Goal: Task Accomplishment & Management: Use online tool/utility

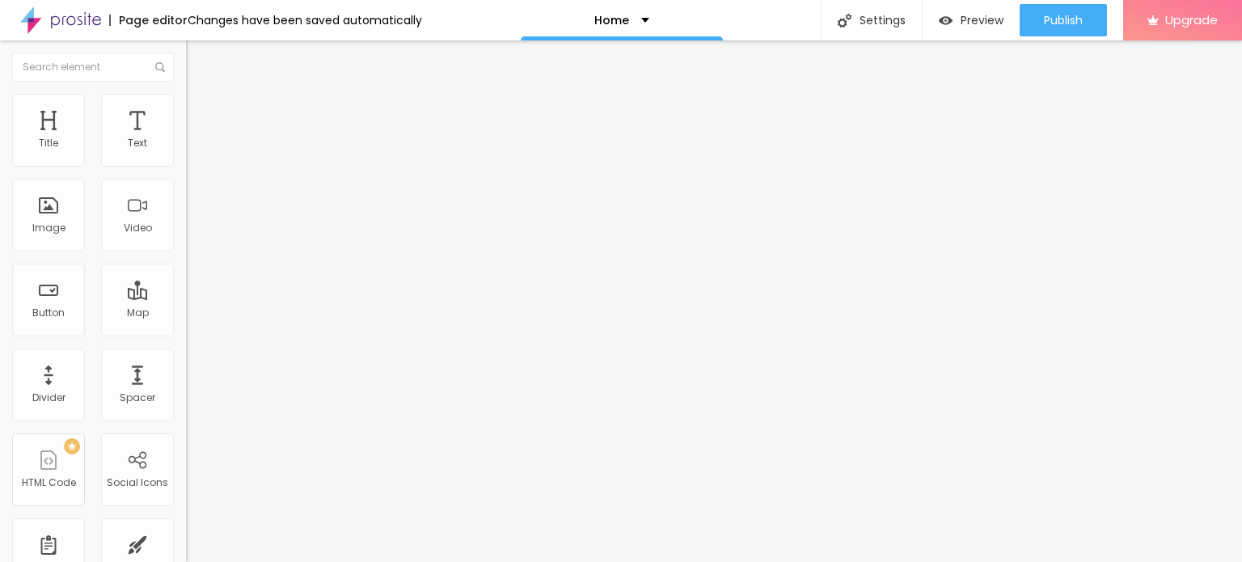
click at [186, 67] on button "Edit Coluna" at bounding box center [279, 58] width 186 height 37
click at [186, 139] on span "Add image" at bounding box center [219, 132] width 66 height 14
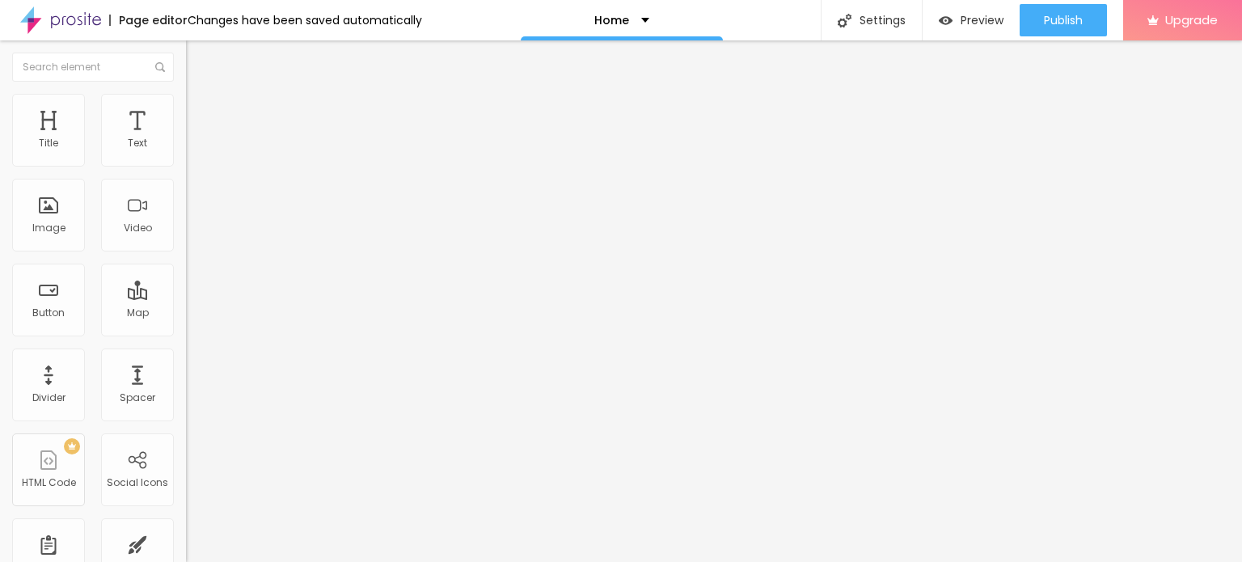
click at [198, 53] on img "button" at bounding box center [204, 59] width 13 height 13
click at [634, 23] on div "Home" at bounding box center [621, 20] width 55 height 11
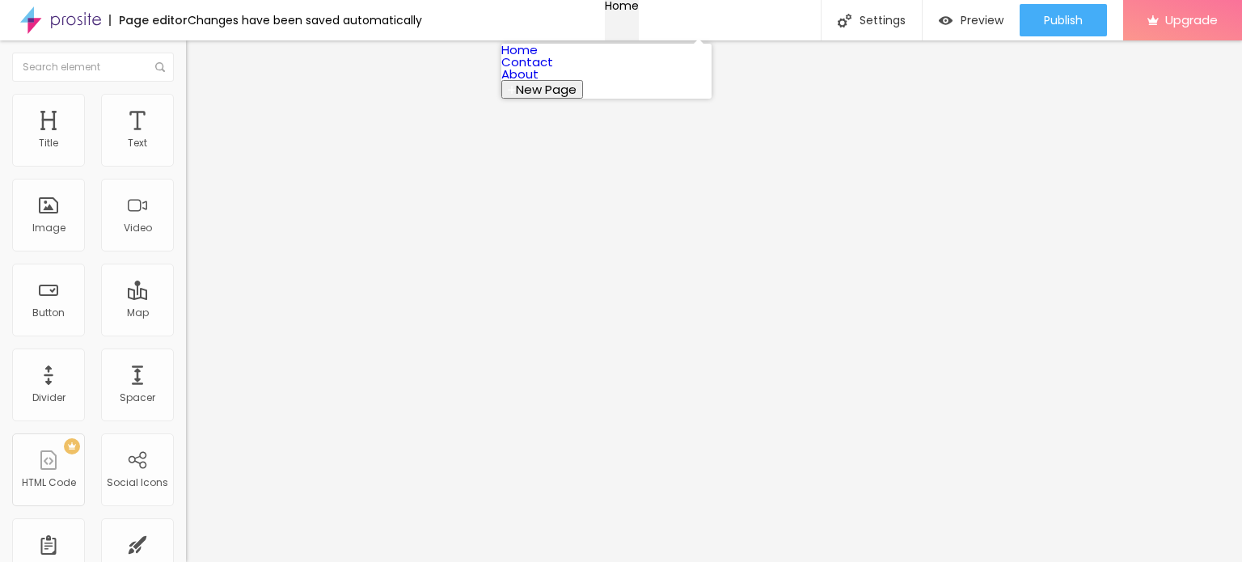
click at [634, 11] on div "Home" at bounding box center [622, 5] width 34 height 11
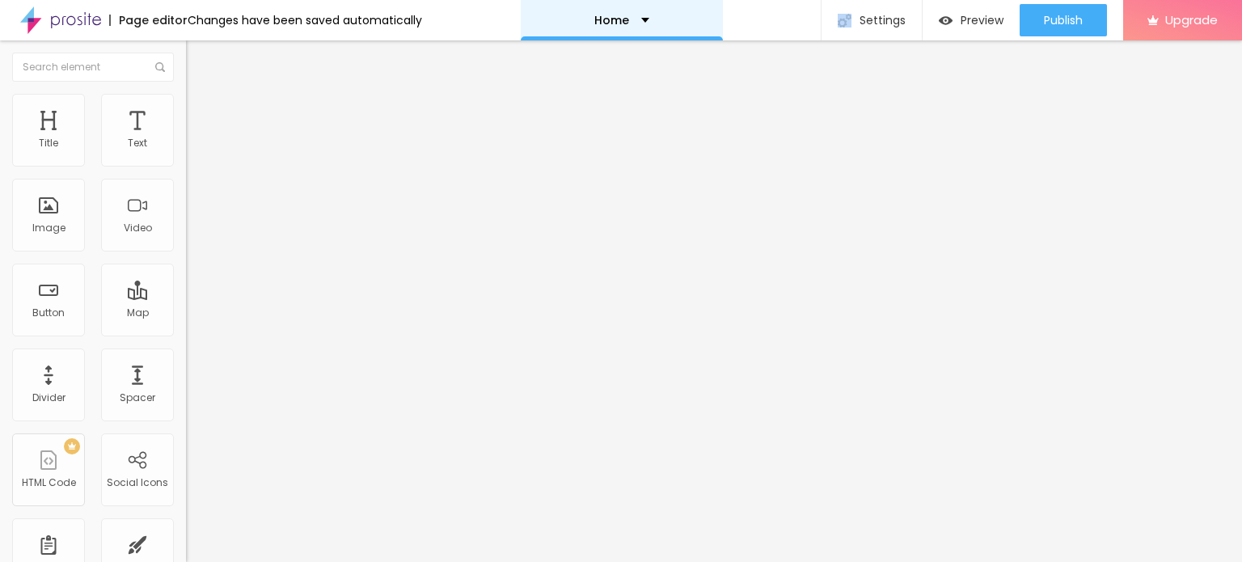
click at [634, 23] on div "Home" at bounding box center [621, 20] width 55 height 11
click at [608, 25] on p "Home" at bounding box center [611, 20] width 35 height 11
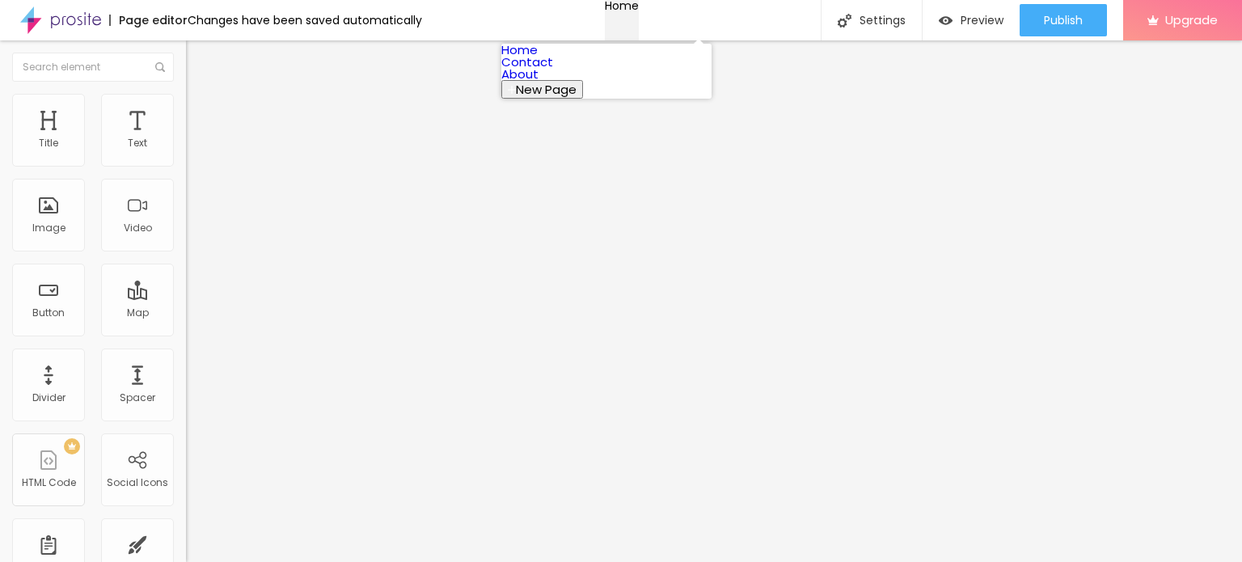
click at [608, 11] on p "Home" at bounding box center [622, 5] width 34 height 11
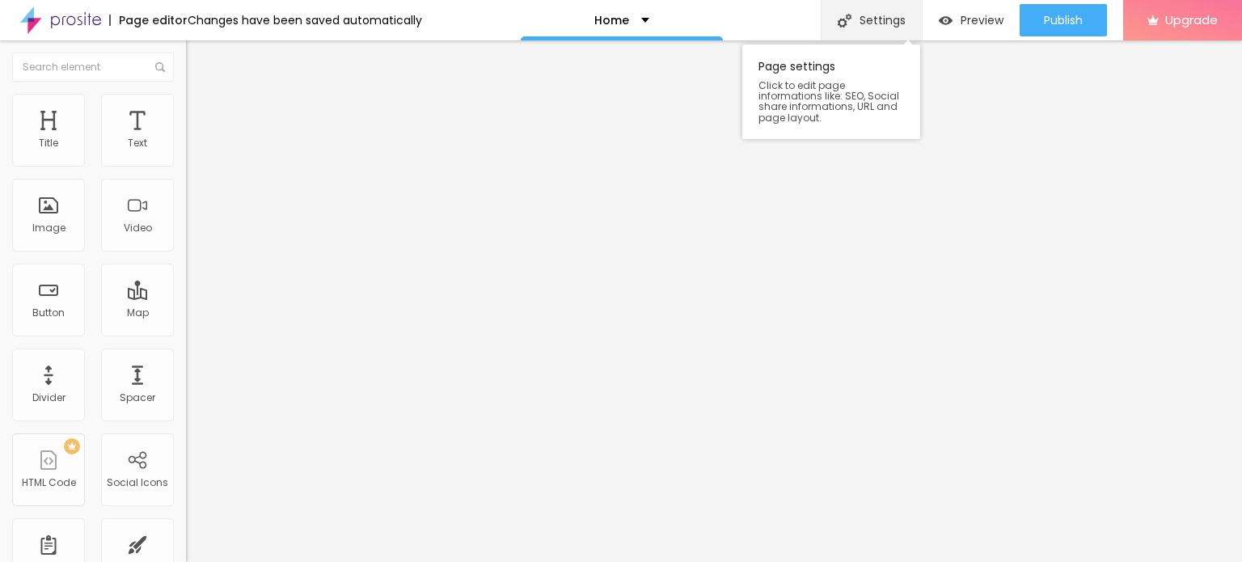
click at [847, 15] on img at bounding box center [845, 21] width 14 height 14
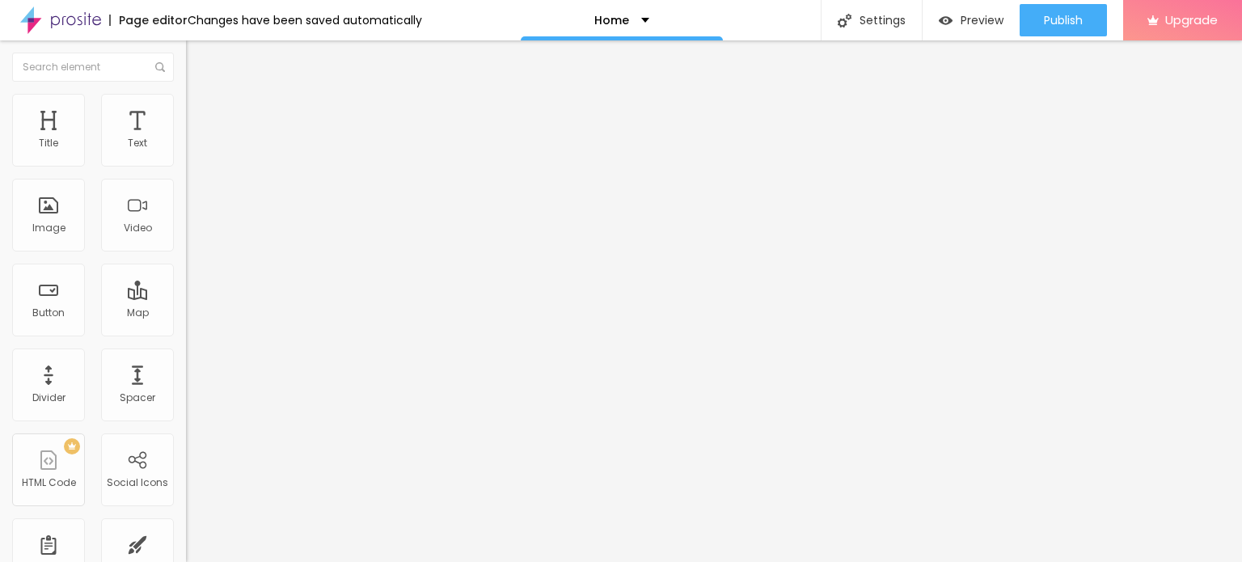
type input "Call Girl Mumbai The real meat is available 24/7 let's guys enjoy time Call Gir…"
click at [42, 216] on div "Image" at bounding box center [48, 215] width 73 height 73
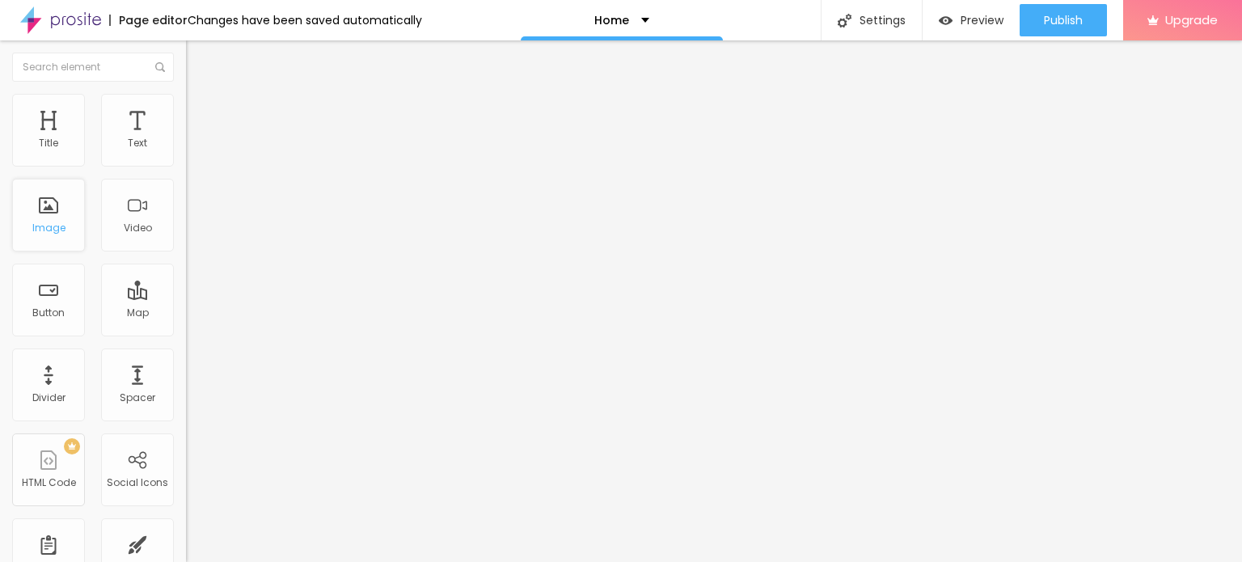
click at [52, 227] on div "Image" at bounding box center [48, 227] width 33 height 11
click at [53, 234] on div "Image" at bounding box center [48, 227] width 33 height 11
click at [198, 53] on div "Edit Coluna" at bounding box center [242, 59] width 89 height 13
click at [37, 51] on div at bounding box center [93, 66] width 186 height 53
click at [178, 32] on div "Page editor Changes have been saved automatically" at bounding box center [211, 20] width 422 height 40
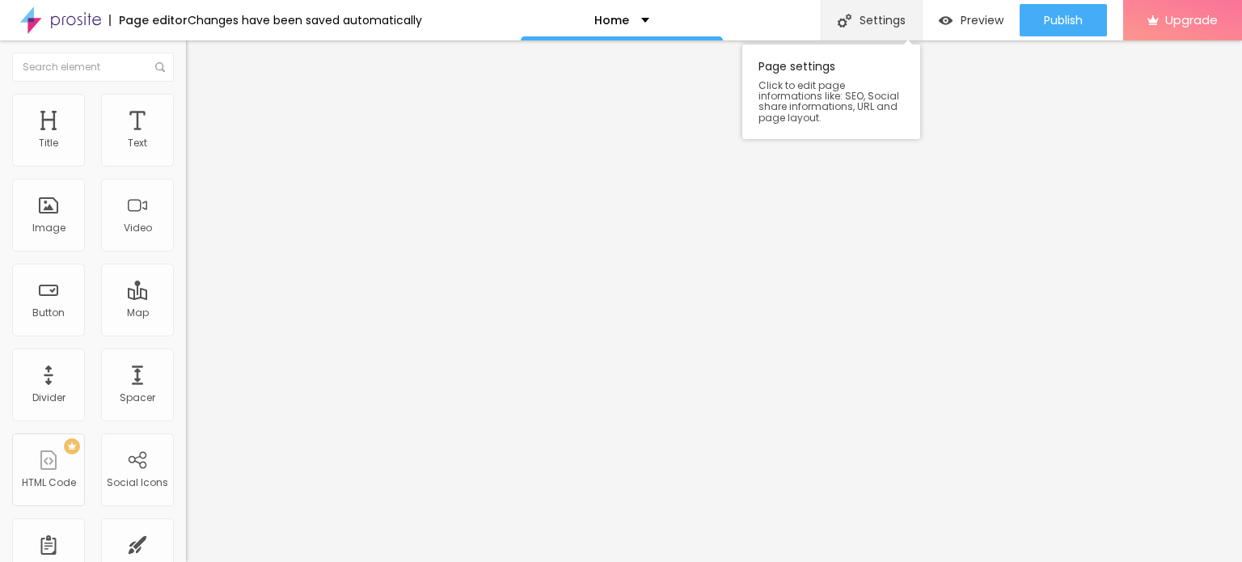
click at [869, 13] on div "Settings" at bounding box center [871, 20] width 101 height 40
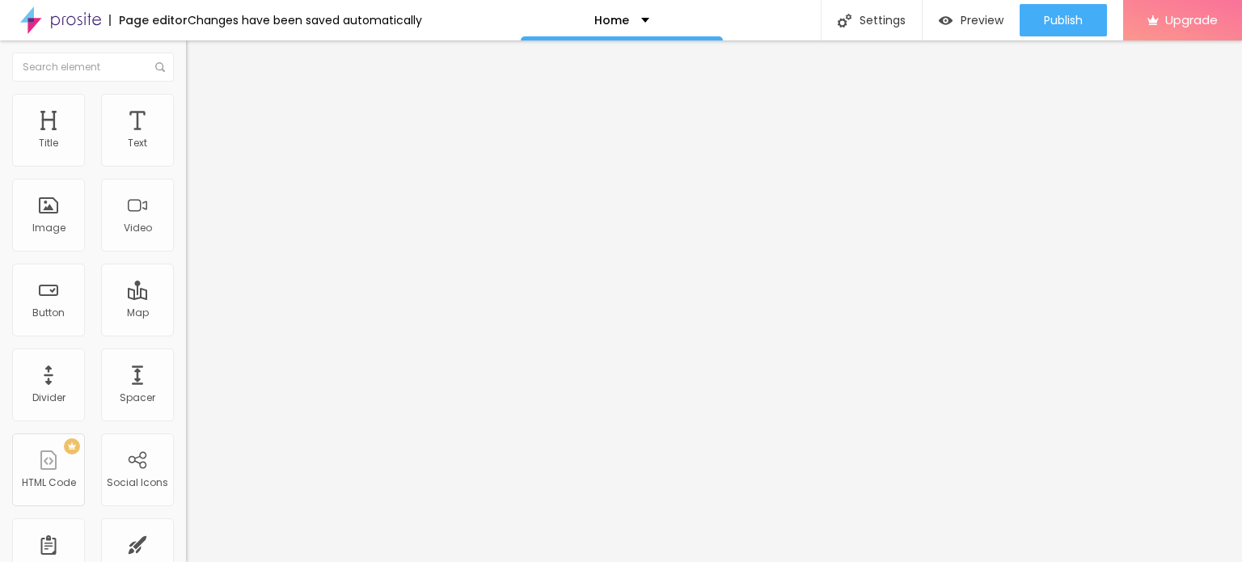
click at [151, 19] on div "Page editor" at bounding box center [148, 20] width 78 height 11
click at [51, 15] on img at bounding box center [60, 20] width 81 height 40
click at [198, 61] on img "button" at bounding box center [204, 59] width 13 height 13
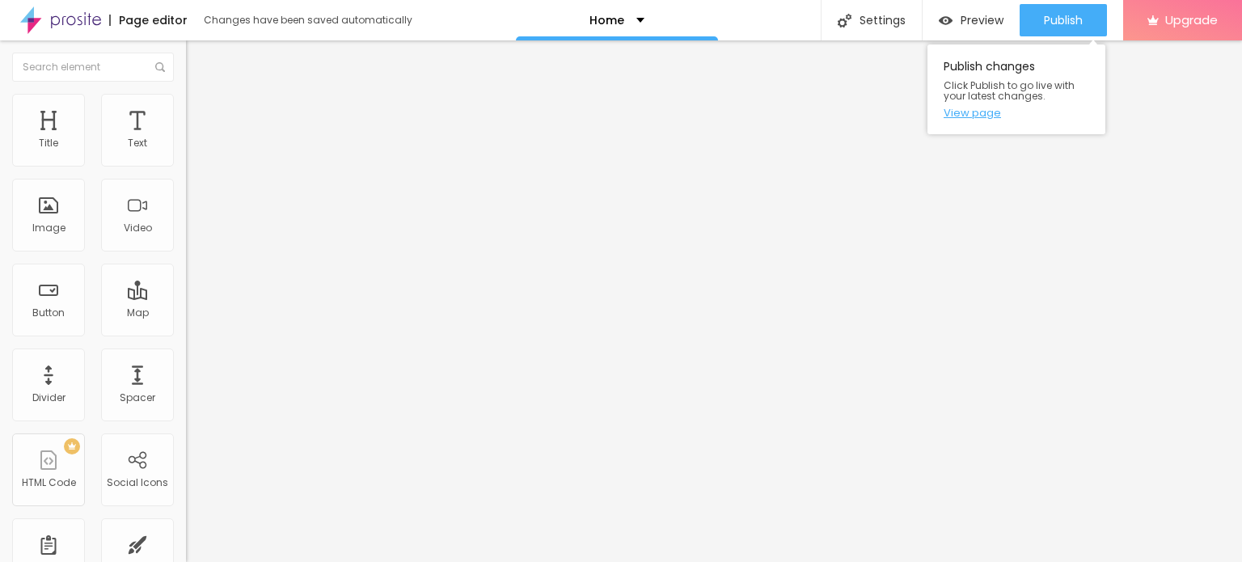
click at [973, 108] on link "View page" at bounding box center [1017, 113] width 146 height 11
click at [186, 139] on span "Change image" at bounding box center [229, 132] width 87 height 14
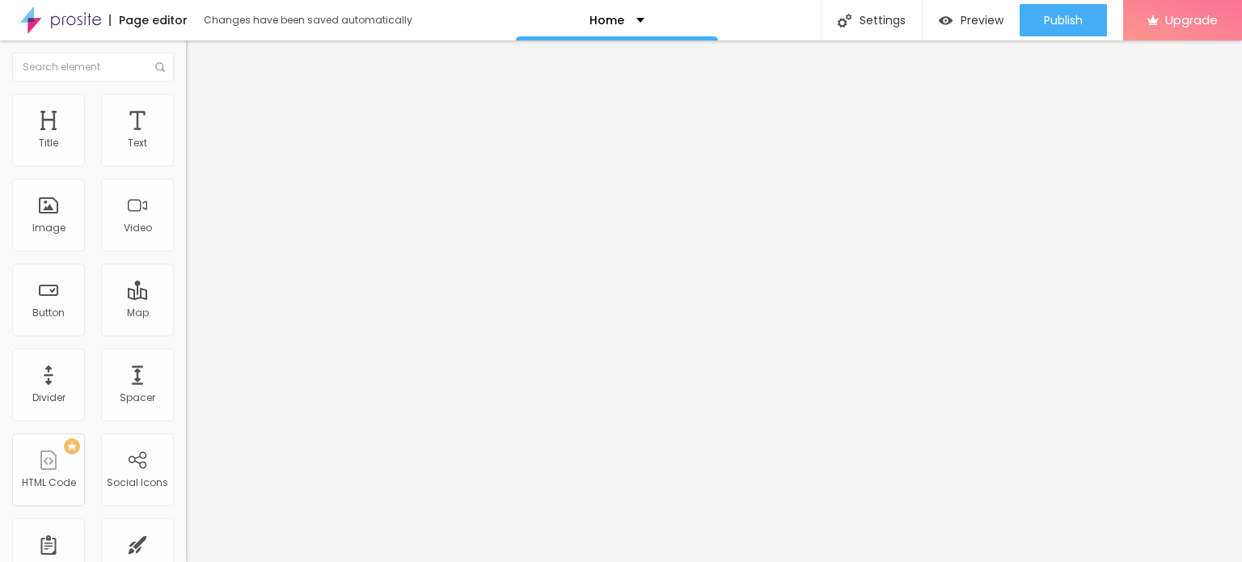
click at [198, 54] on div "Edit Image" at bounding box center [240, 59] width 85 height 13
click at [186, 139] on span "Add image" at bounding box center [219, 132] width 66 height 14
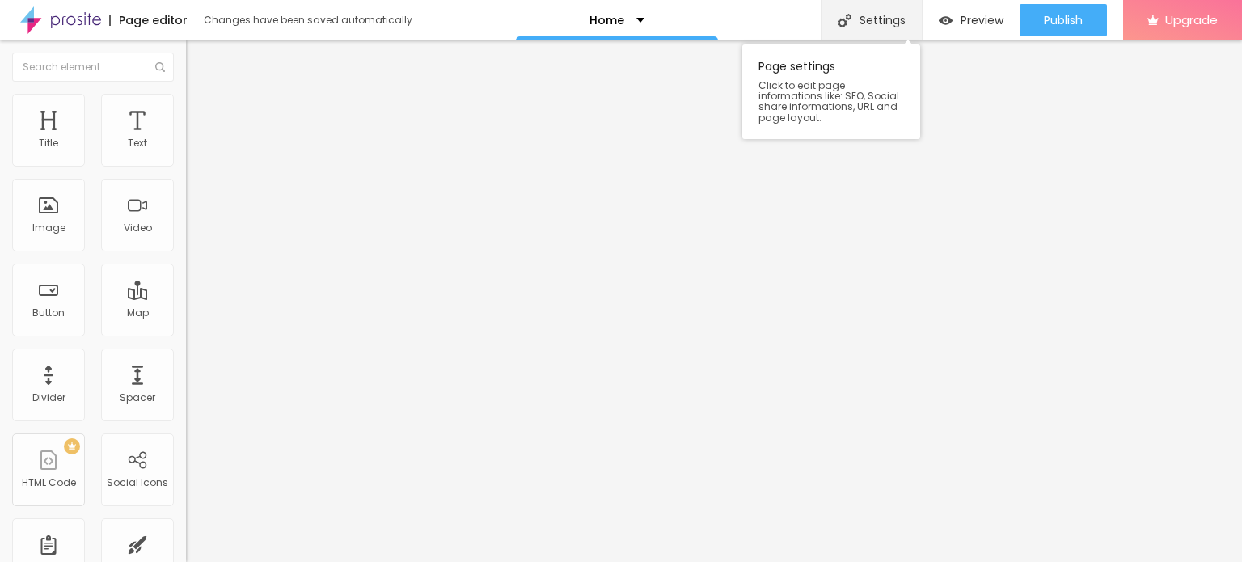
click at [862, 7] on div "Settings" at bounding box center [871, 20] width 101 height 40
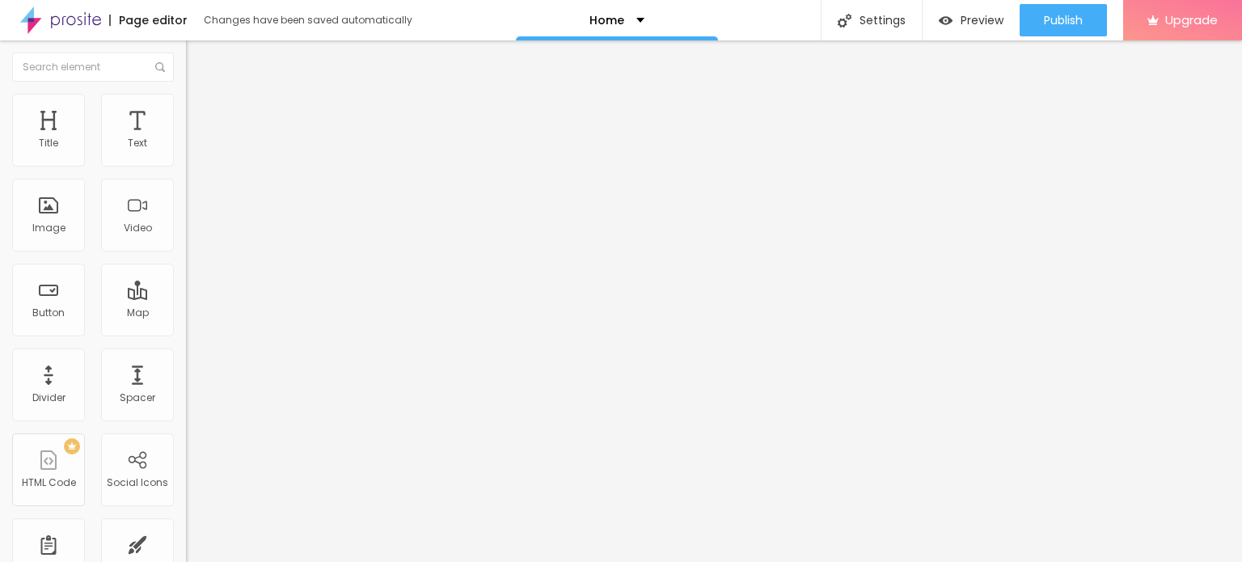
type input "r"
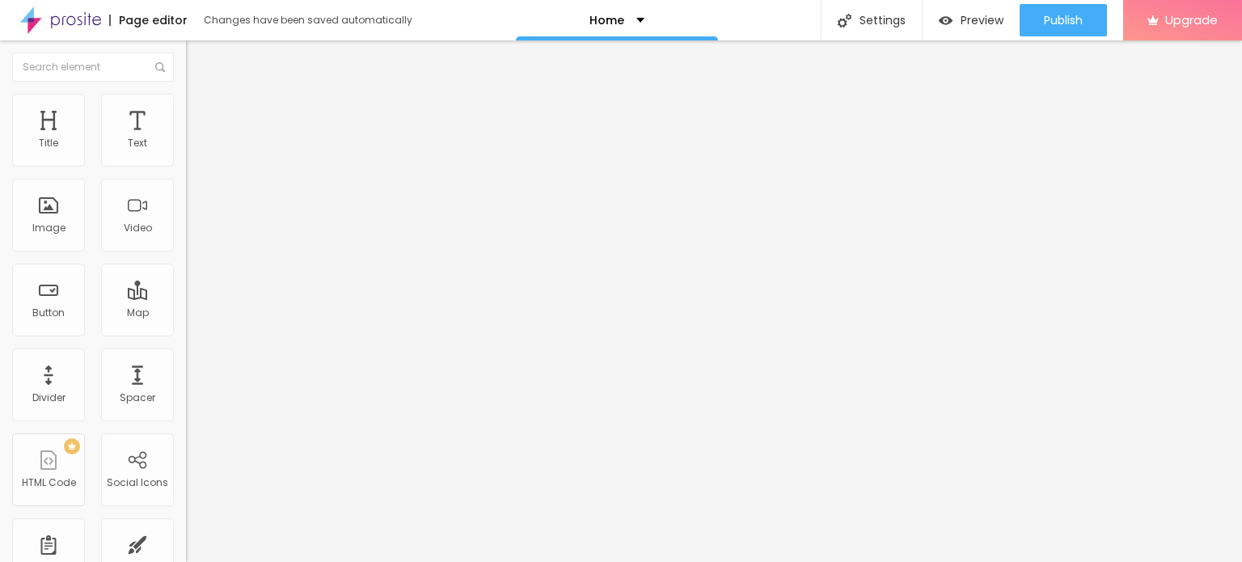
type input "Call Girl Mumbai The real meat is available 24/7 let's guys enjoy time Call Gir…"
click at [186, 48] on button "Edit Title" at bounding box center [279, 58] width 186 height 37
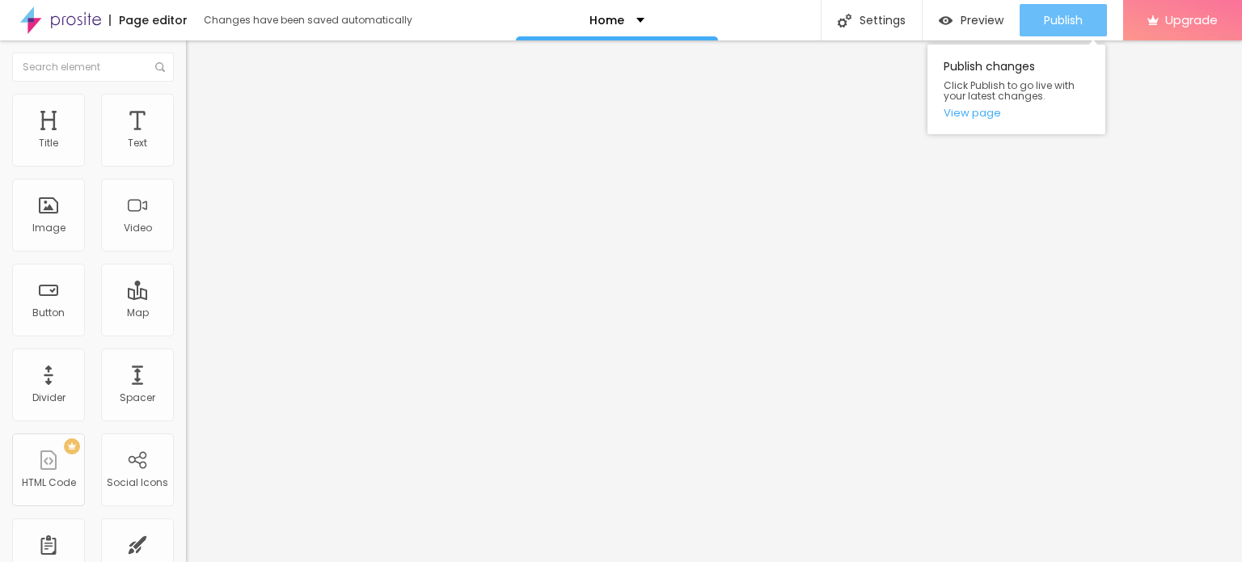
click at [1062, 15] on span "Publish" at bounding box center [1063, 20] width 39 height 13
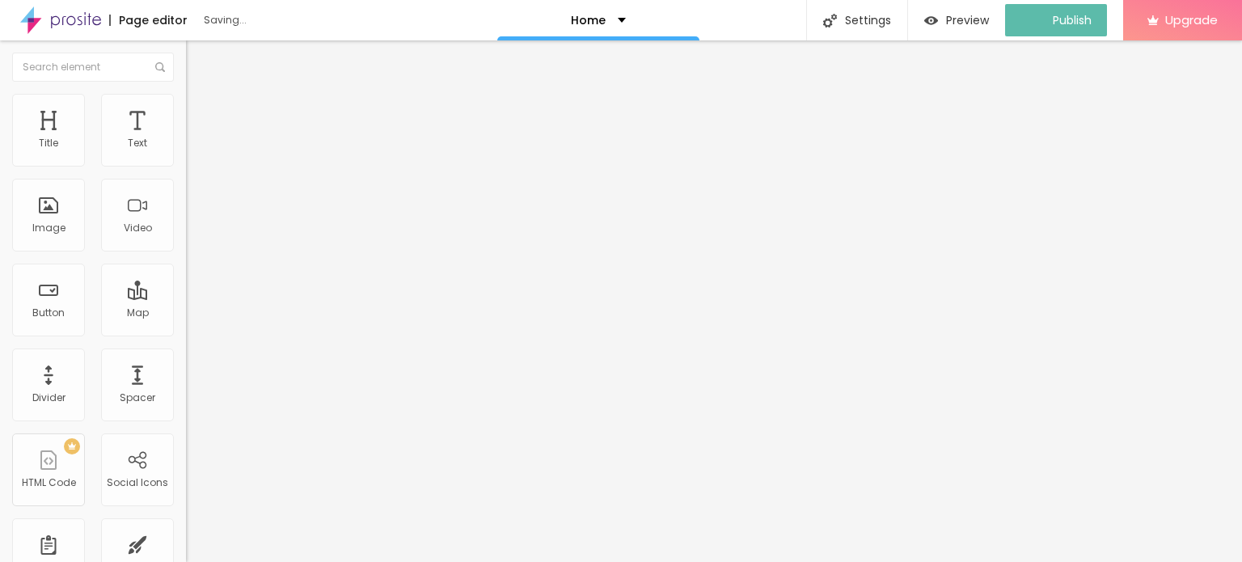
click at [46, 24] on img at bounding box center [60, 20] width 81 height 40
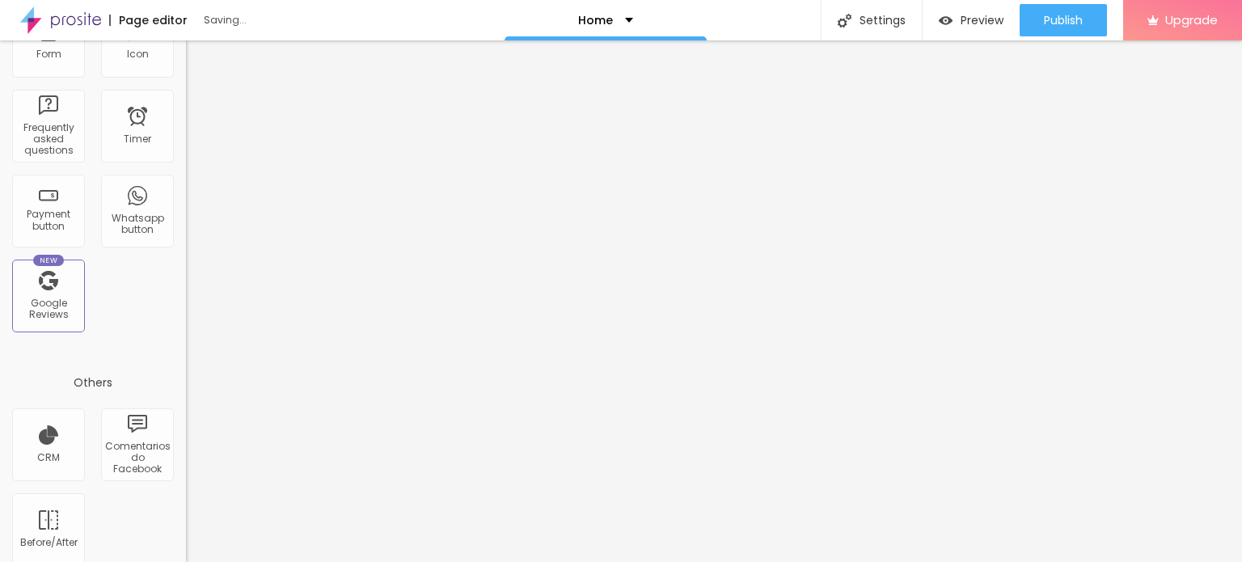
scroll to position [528, 0]
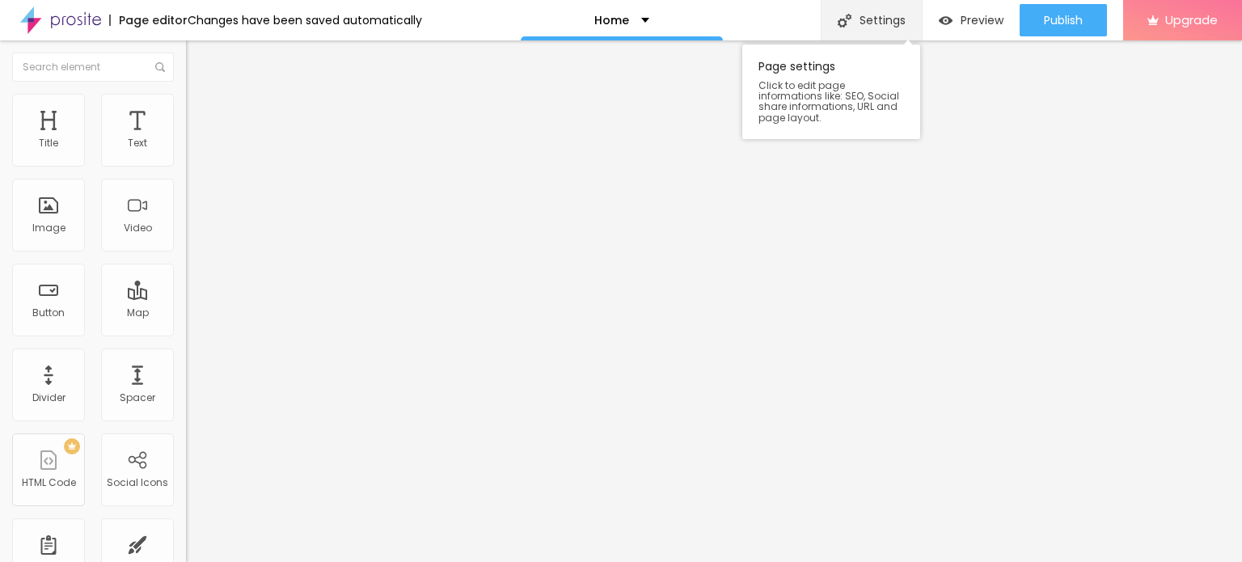
click at [867, 6] on div "Settings" at bounding box center [871, 20] width 101 height 40
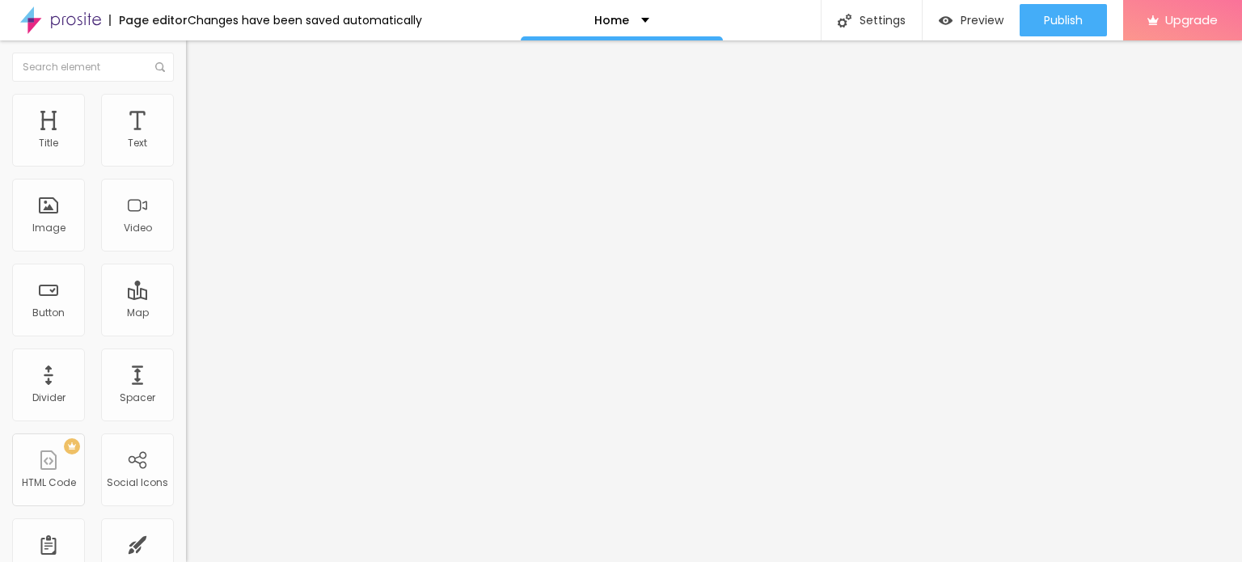
click at [627, 13] on div "Home" at bounding box center [622, 20] width 202 height 40
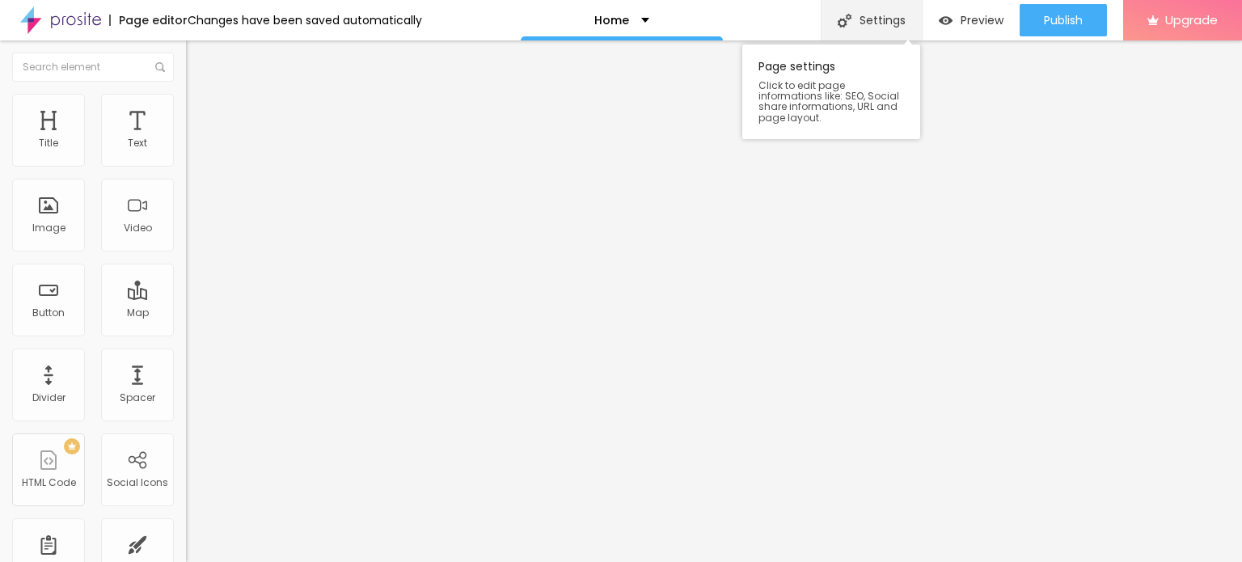
drag, startPoint x: 961, startPoint y: 7, endPoint x: 886, endPoint y: 8, distance: 75.2
click at [886, 8] on div "Settings Page settings Click to edit page informations like: SEO, Social share …" at bounding box center [1031, 20] width 421 height 40
click at [886, 8] on div "Settings" at bounding box center [871, 20] width 101 height 40
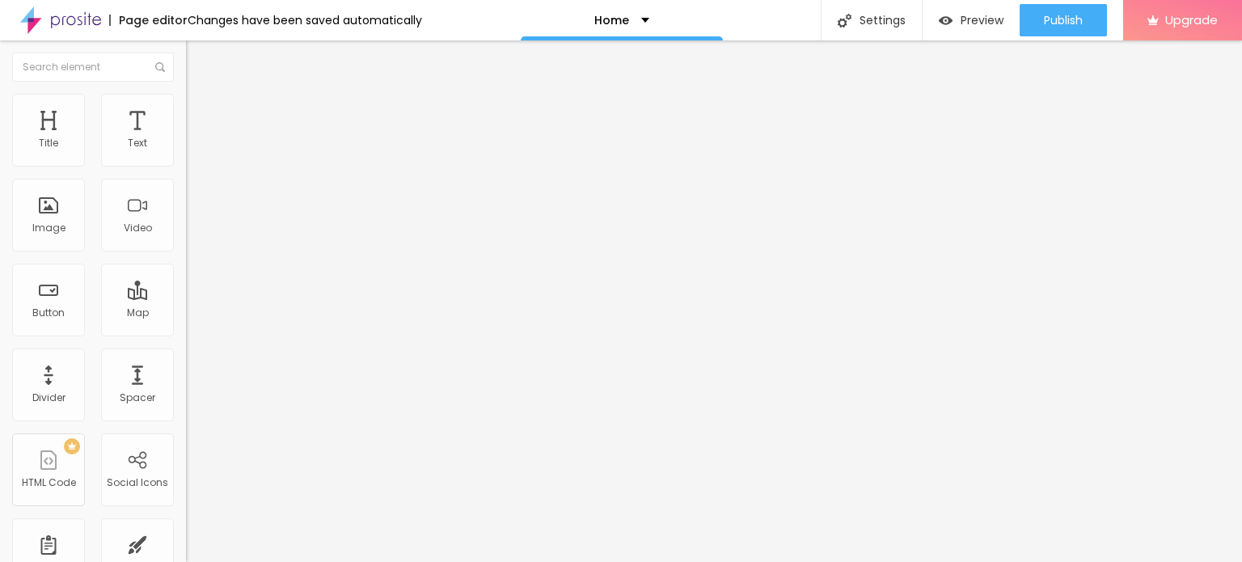
paste input "Call Girl Thane The real meat is available 24/7 let's guys enjoy time Call Girls"
type input "Call Girl Thane The real meat is available 24/7 let's guys enjoy time Call Girls"
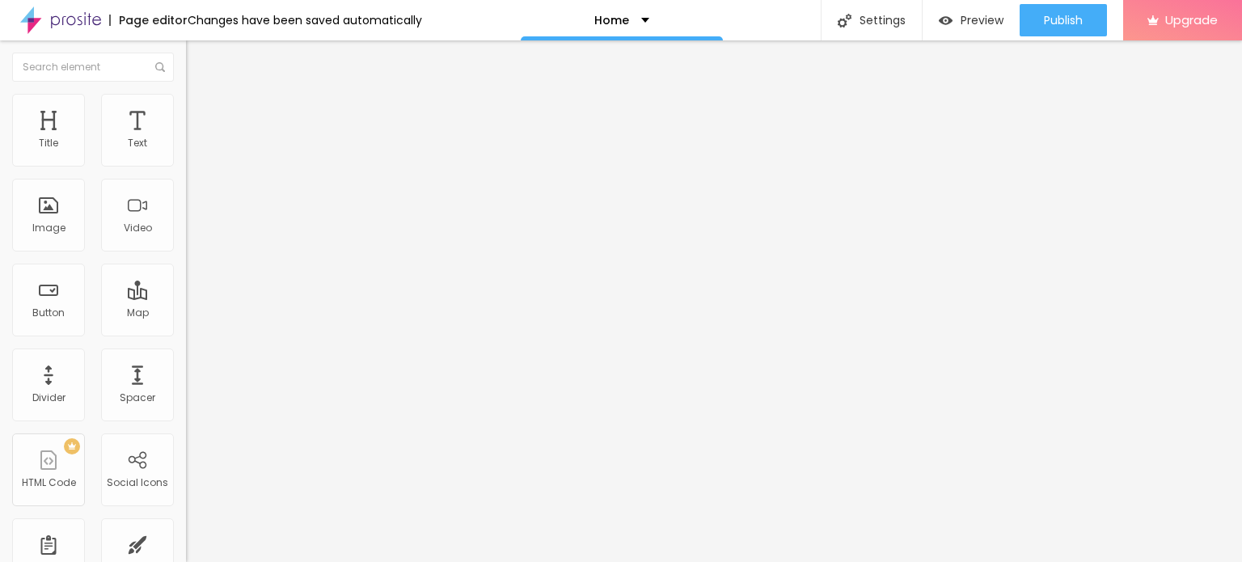
scroll to position [0, 0]
paste textarea "Call Girl Thane The real meat is available 24/7 let's guys enjoy time Call Girl…"
type textarea "Call Girl Thane The real meat is available 24/7 let's guys enjoy time Call Girl…"
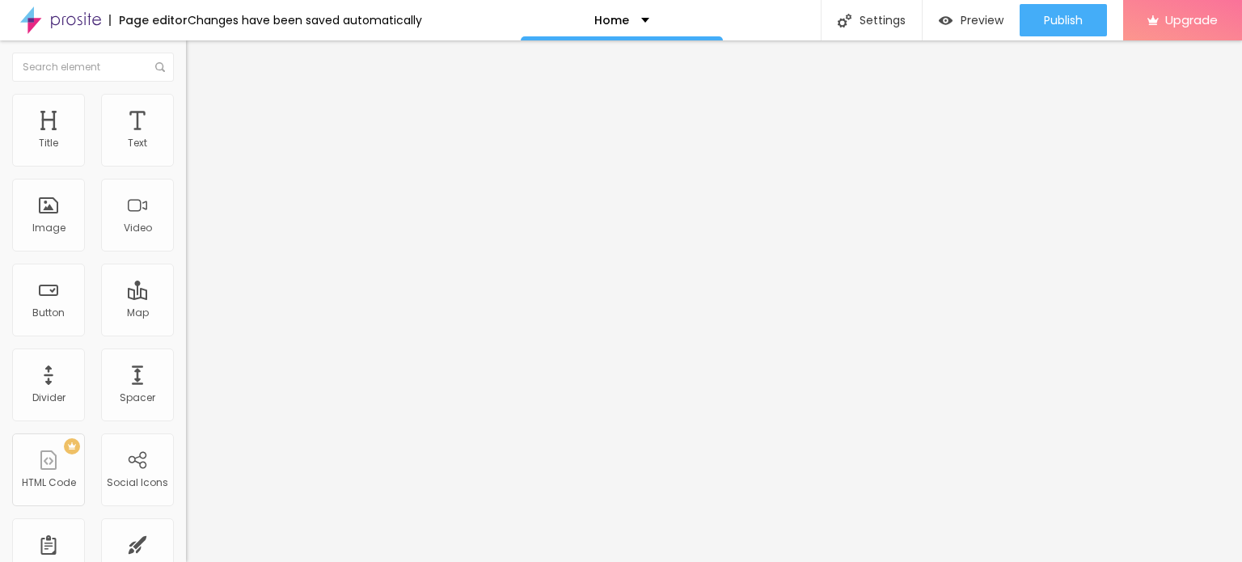
drag, startPoint x: 858, startPoint y: 338, endPoint x: 930, endPoint y: 338, distance: 72.0
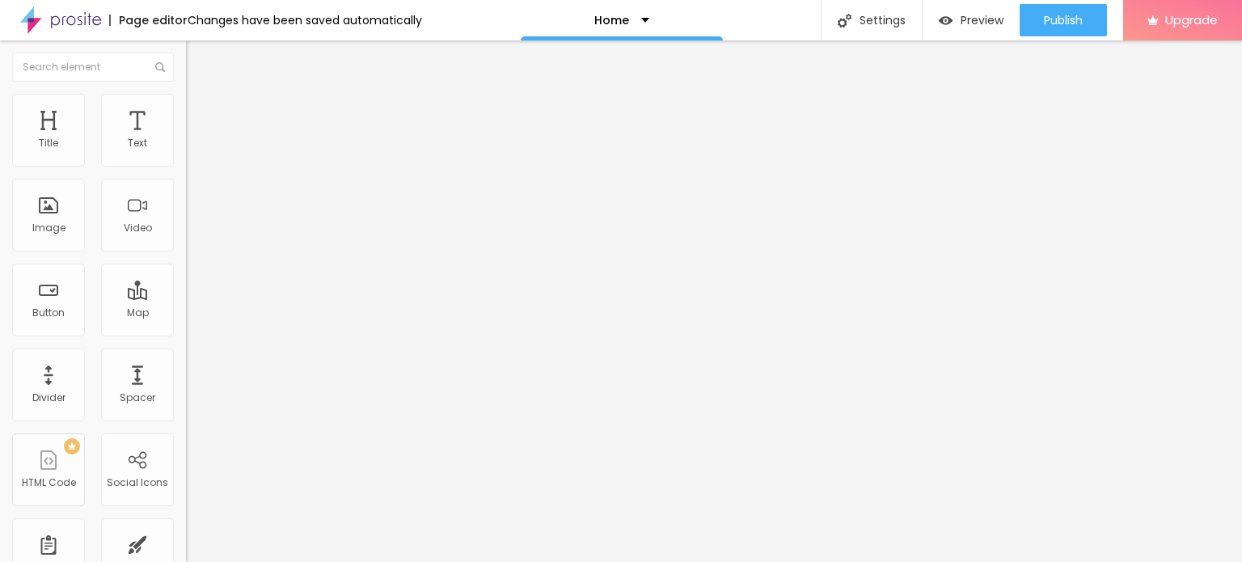
click at [140, 21] on div "Page editor" at bounding box center [148, 20] width 78 height 11
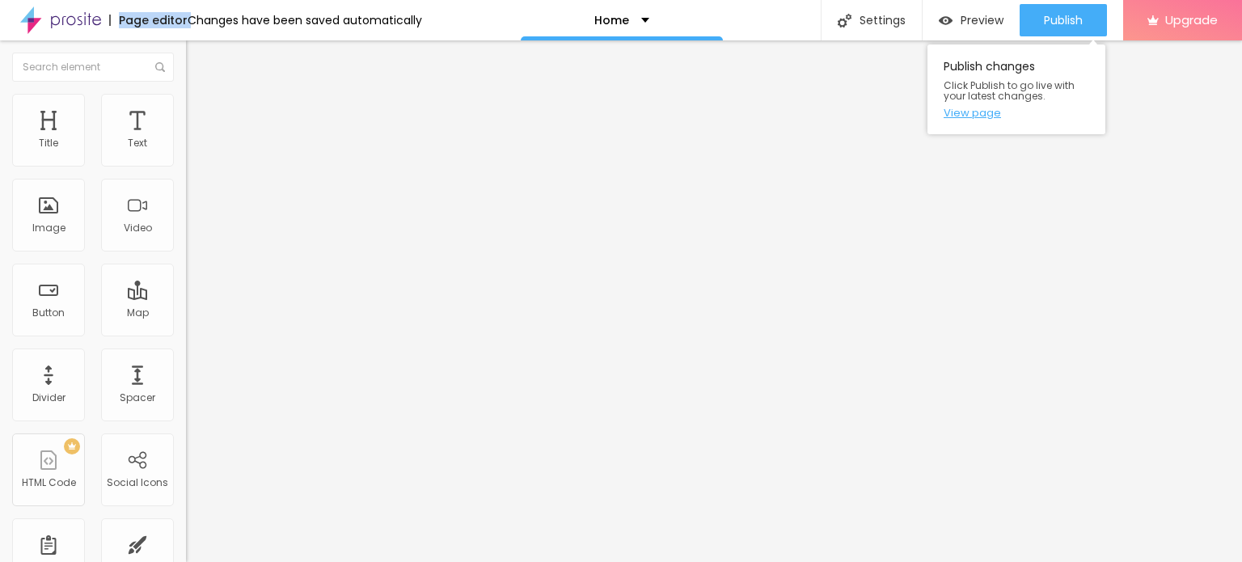
click at [982, 109] on link "View page" at bounding box center [1017, 113] width 146 height 11
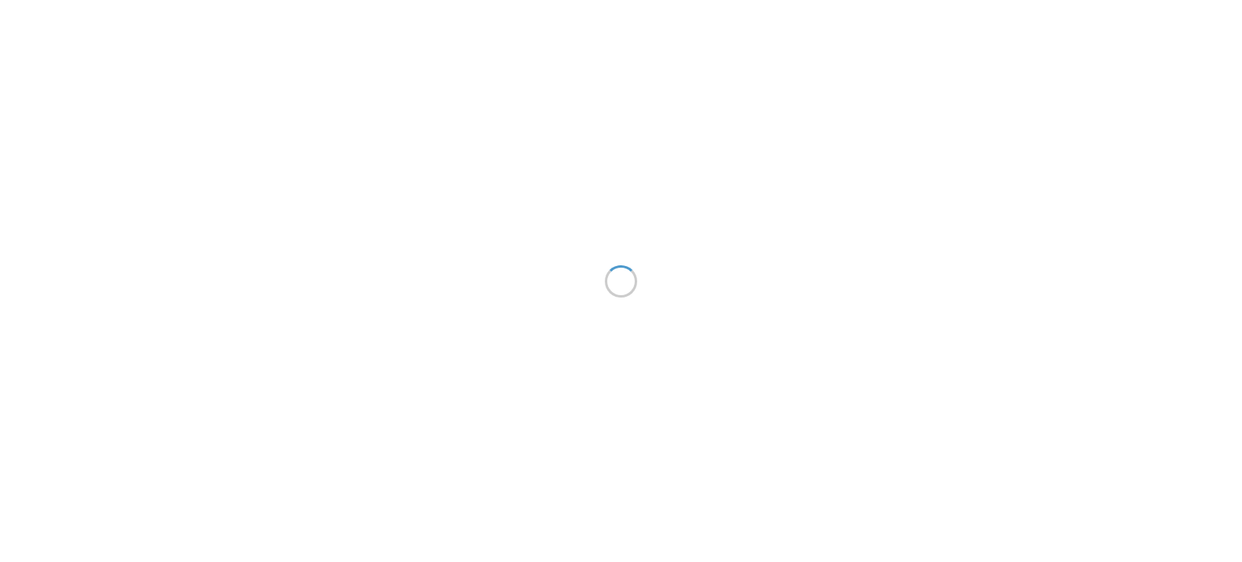
drag, startPoint x: 647, startPoint y: 125, endPoint x: 603, endPoint y: 97, distance: 51.6
click at [647, 125] on div at bounding box center [621, 281] width 1242 height 562
